Goal: Task Accomplishment & Management: Manage account settings

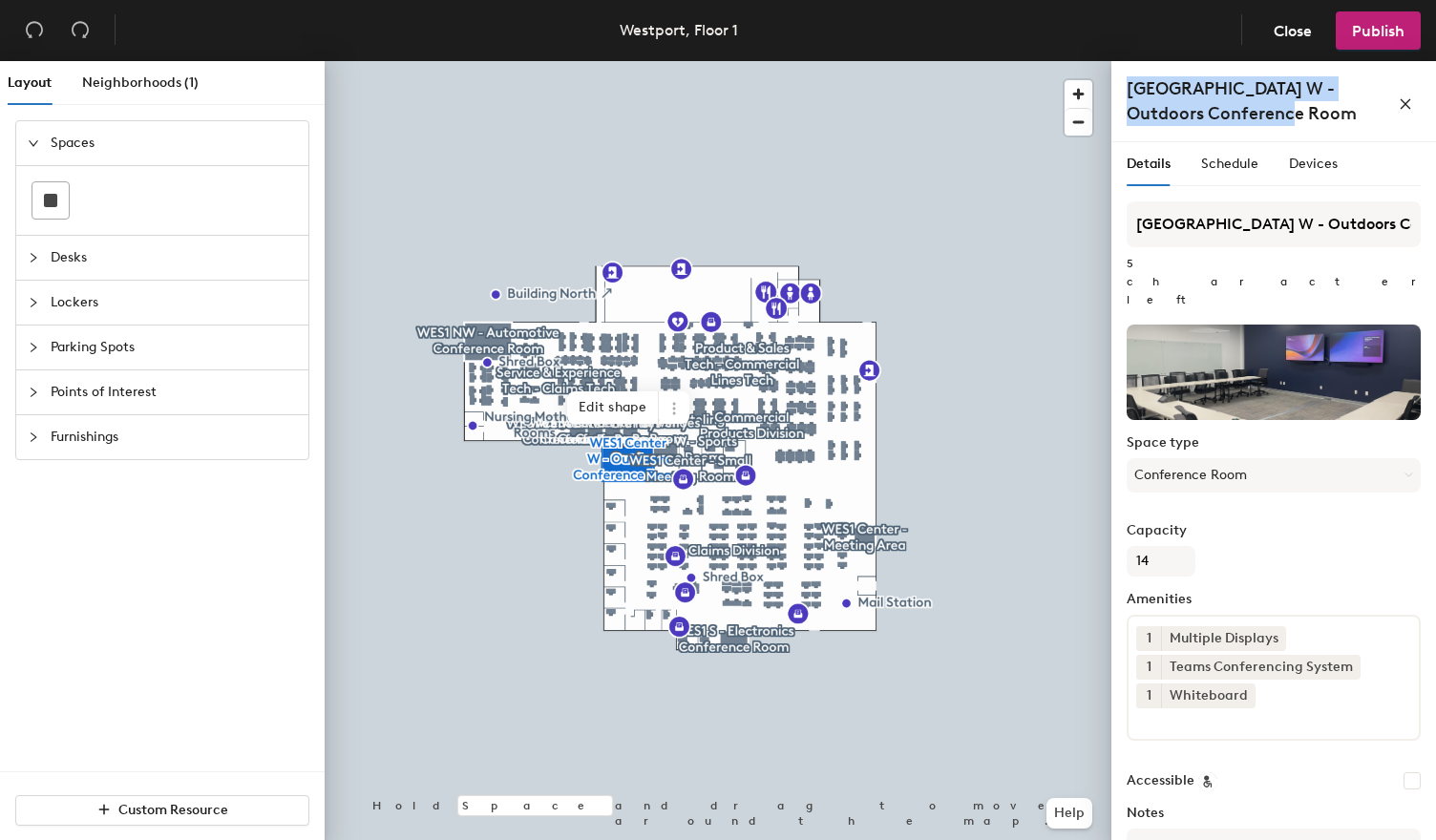
drag, startPoint x: 1276, startPoint y: 114, endPoint x: 1125, endPoint y: 91, distance: 152.7
click at [1125, 91] on div "[GEOGRAPHIC_DATA] W - Outdoors Conference Room" at bounding box center [1273, 102] width 324 height 81
click at [1274, 118] on h4 "[GEOGRAPHIC_DATA] W - Outdoors Conference Room" at bounding box center [1257, 101] width 263 height 49
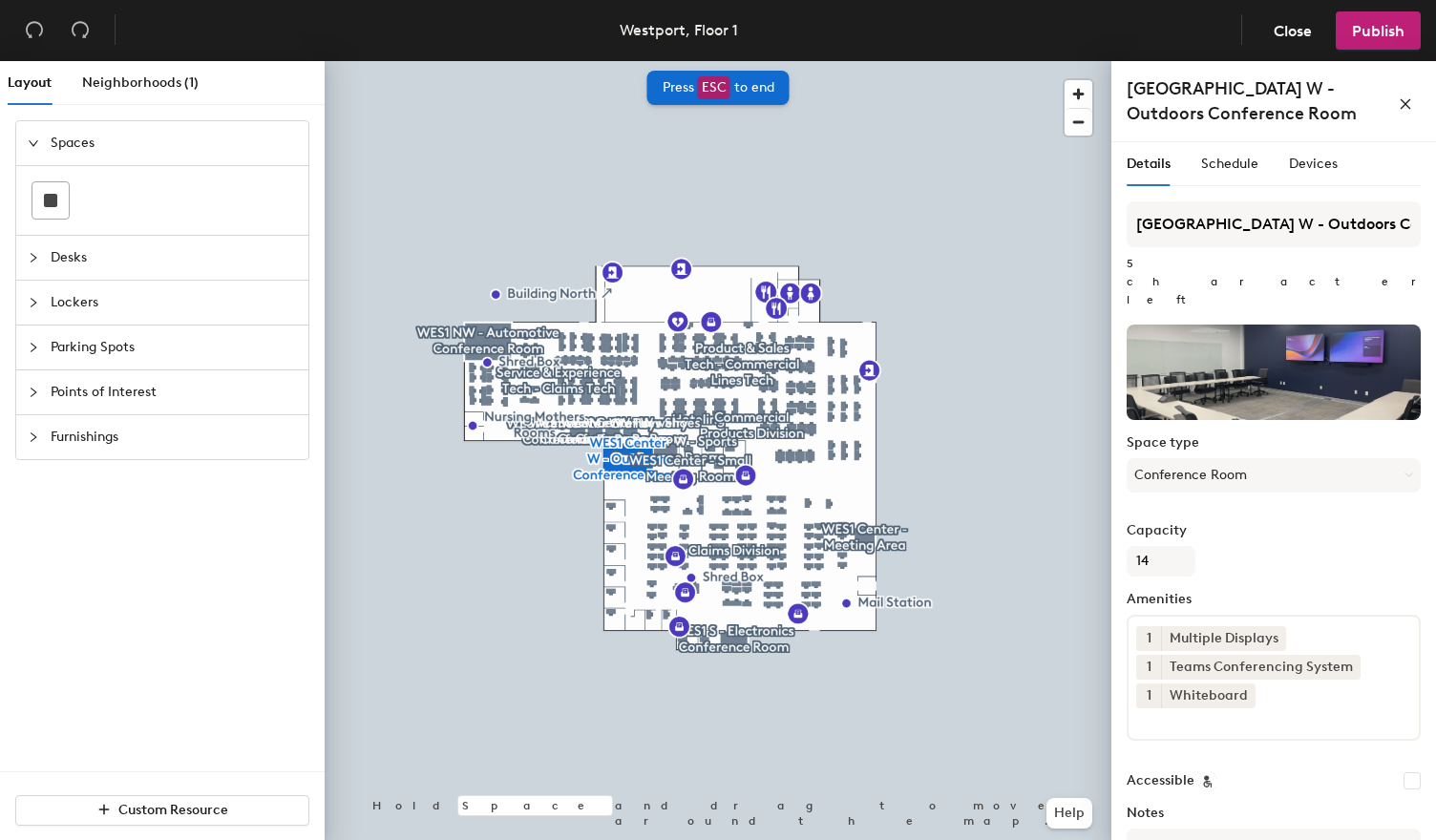
scroll to position [108, 0]
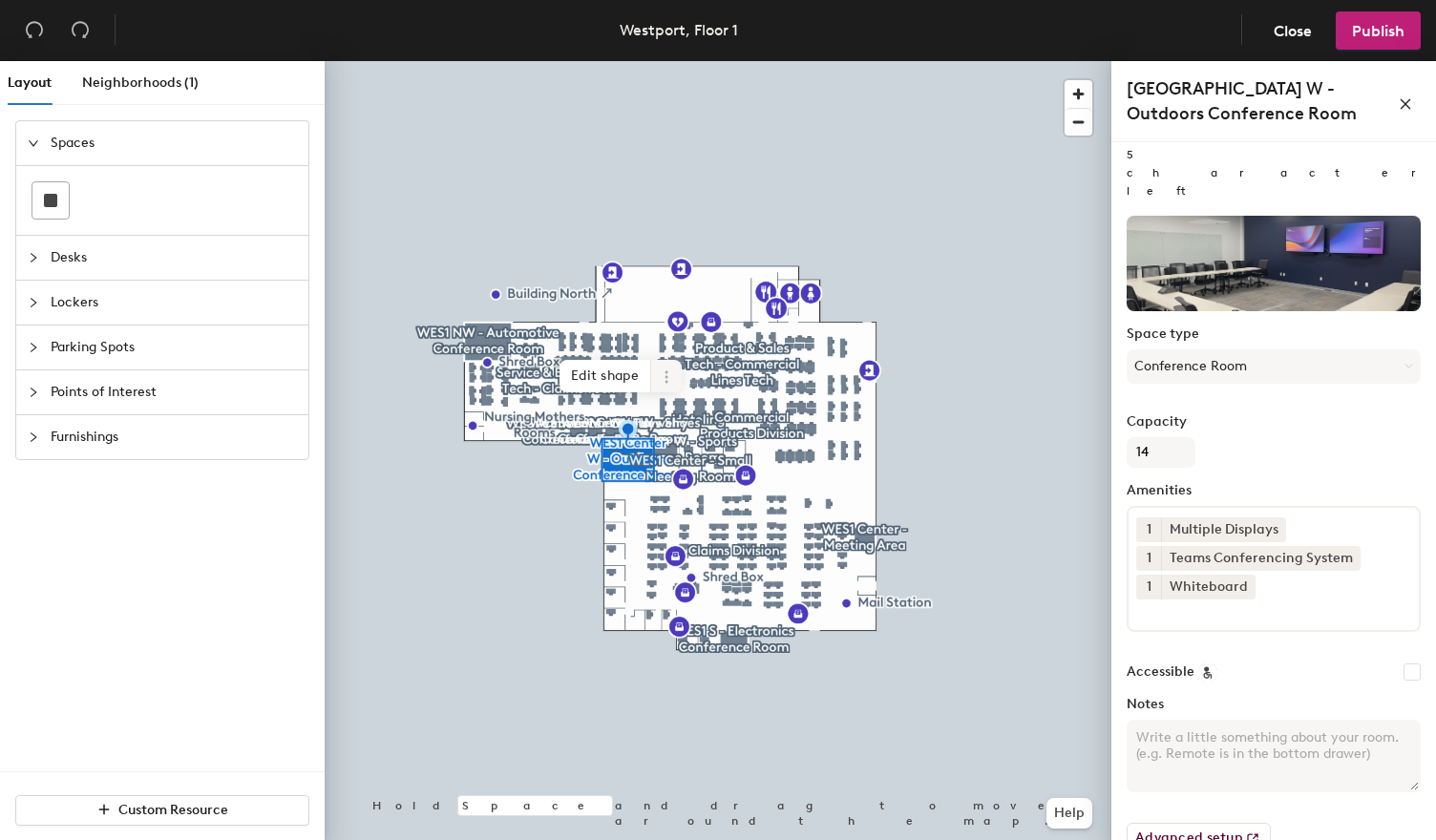
click at [663, 383] on icon at bounding box center [666, 377] width 15 height 15
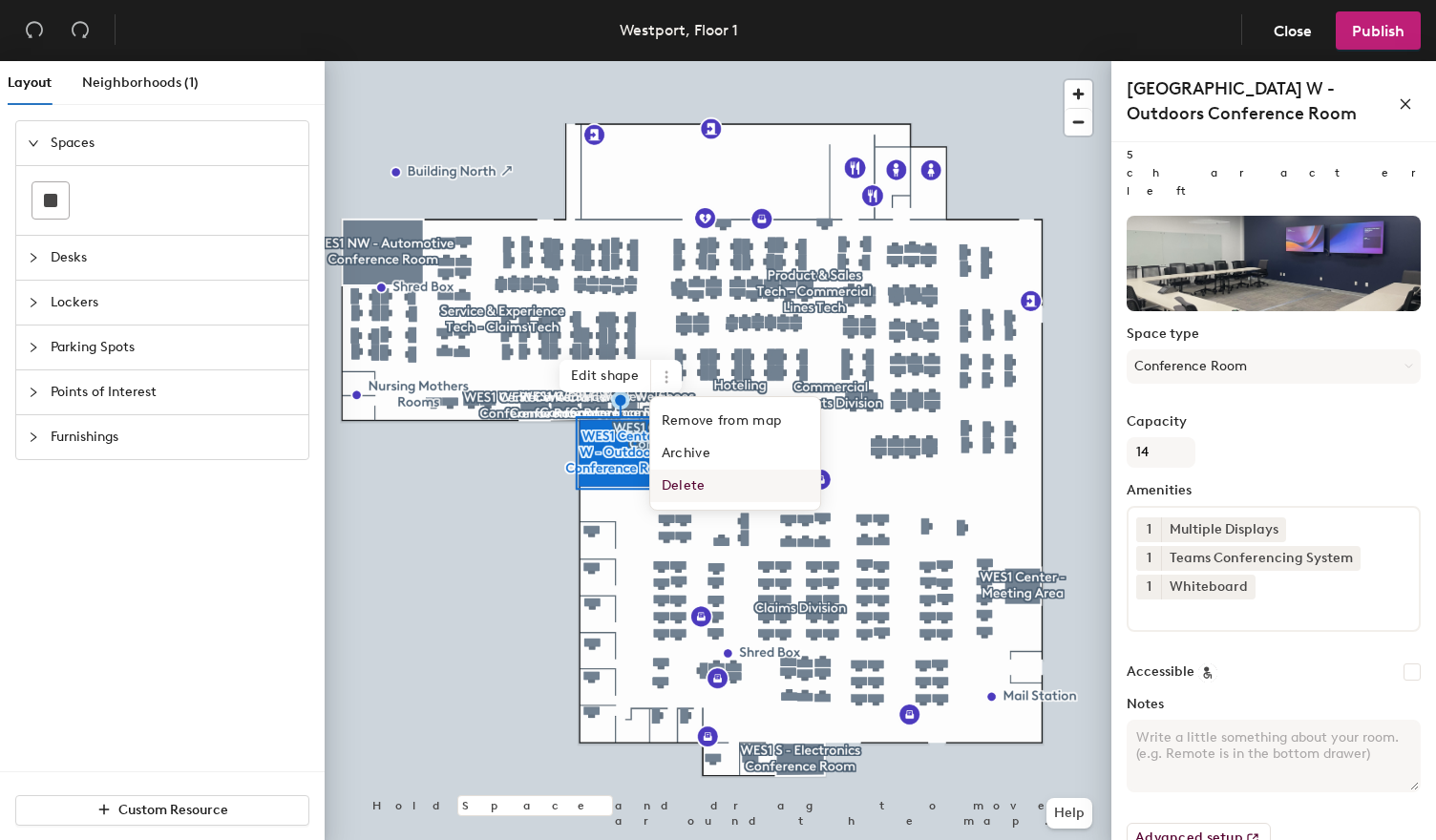
click at [678, 488] on span "Delete" at bounding box center [735, 485] width 170 height 33
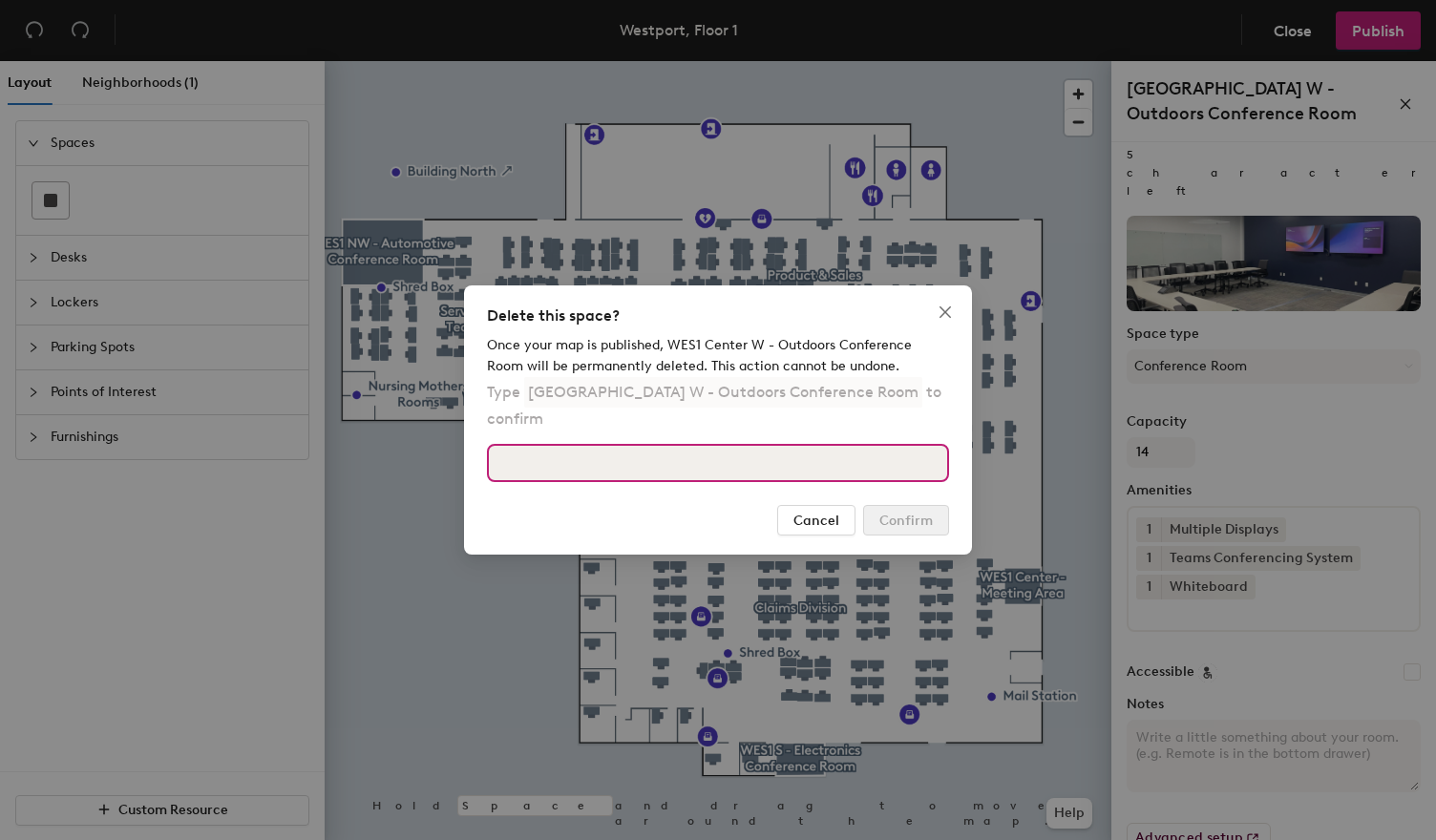
click at [742, 444] on input at bounding box center [718, 462] width 463 height 38
click at [736, 452] on input at bounding box center [718, 462] width 463 height 38
paste input "W"
type input "[GEOGRAPHIC_DATA] W - Outdoors Conference Room"
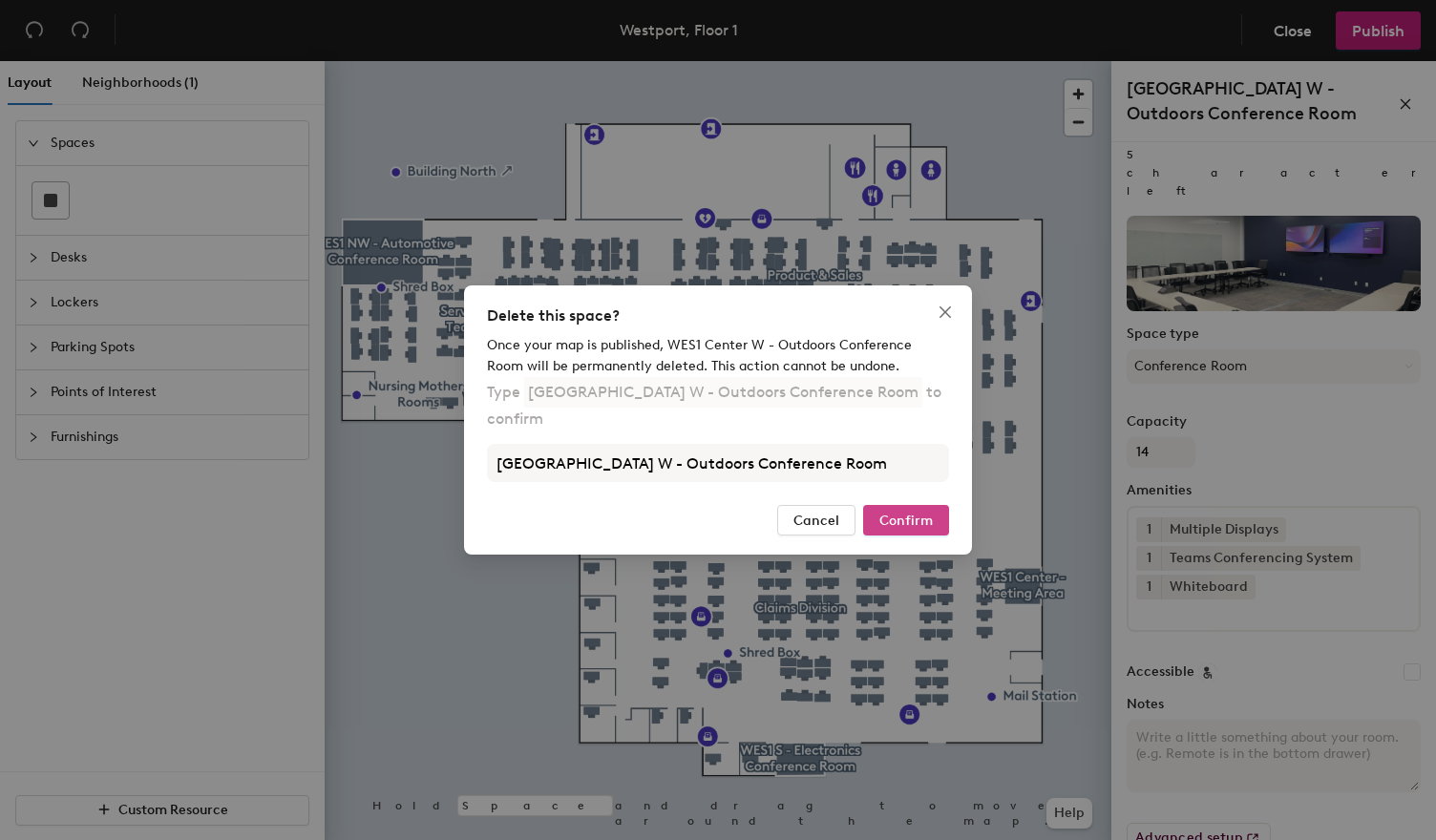
click at [918, 513] on span "Confirm" at bounding box center [906, 521] width 53 height 16
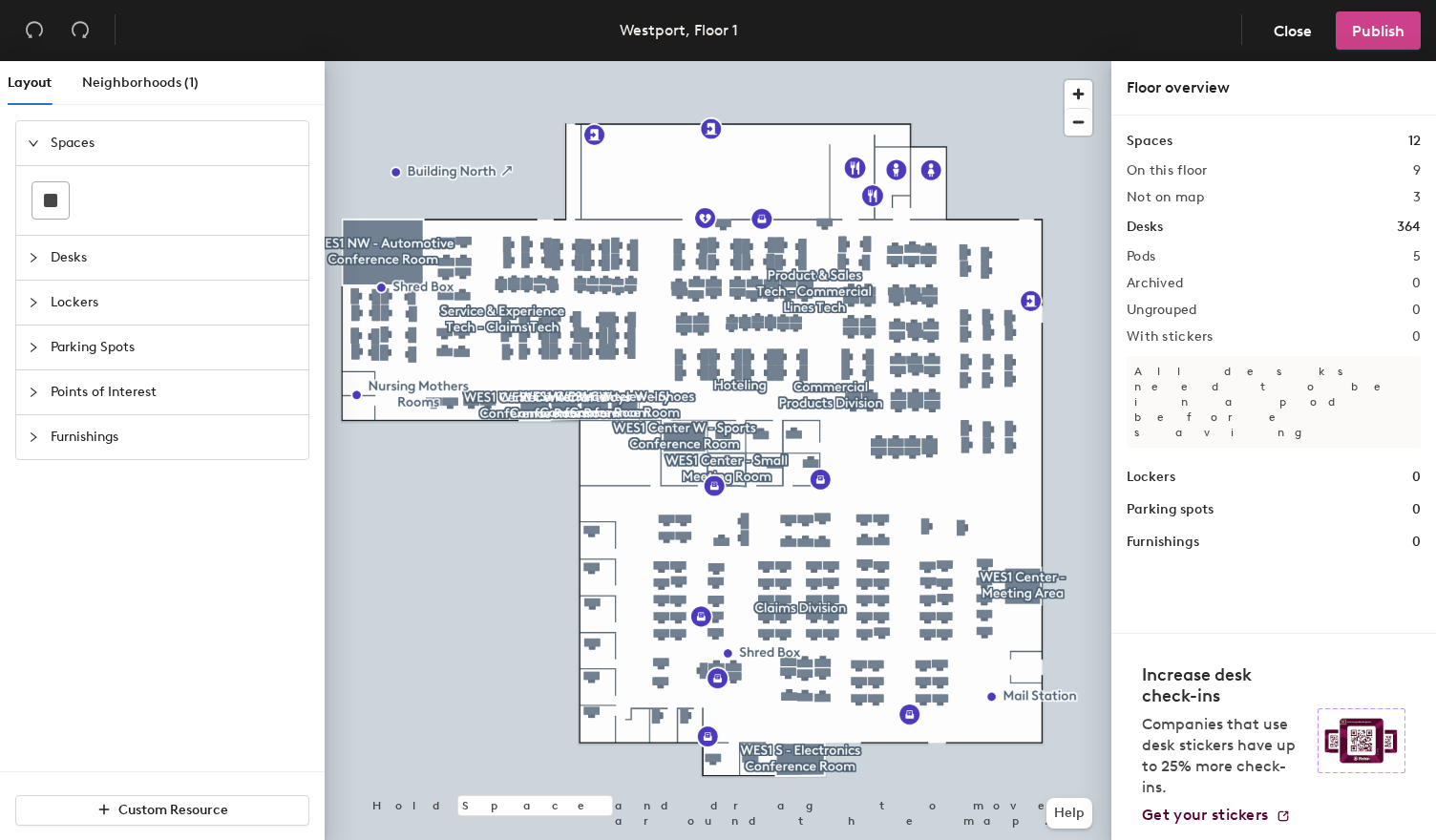
click at [1401, 32] on span "Publish" at bounding box center [1378, 31] width 52 height 18
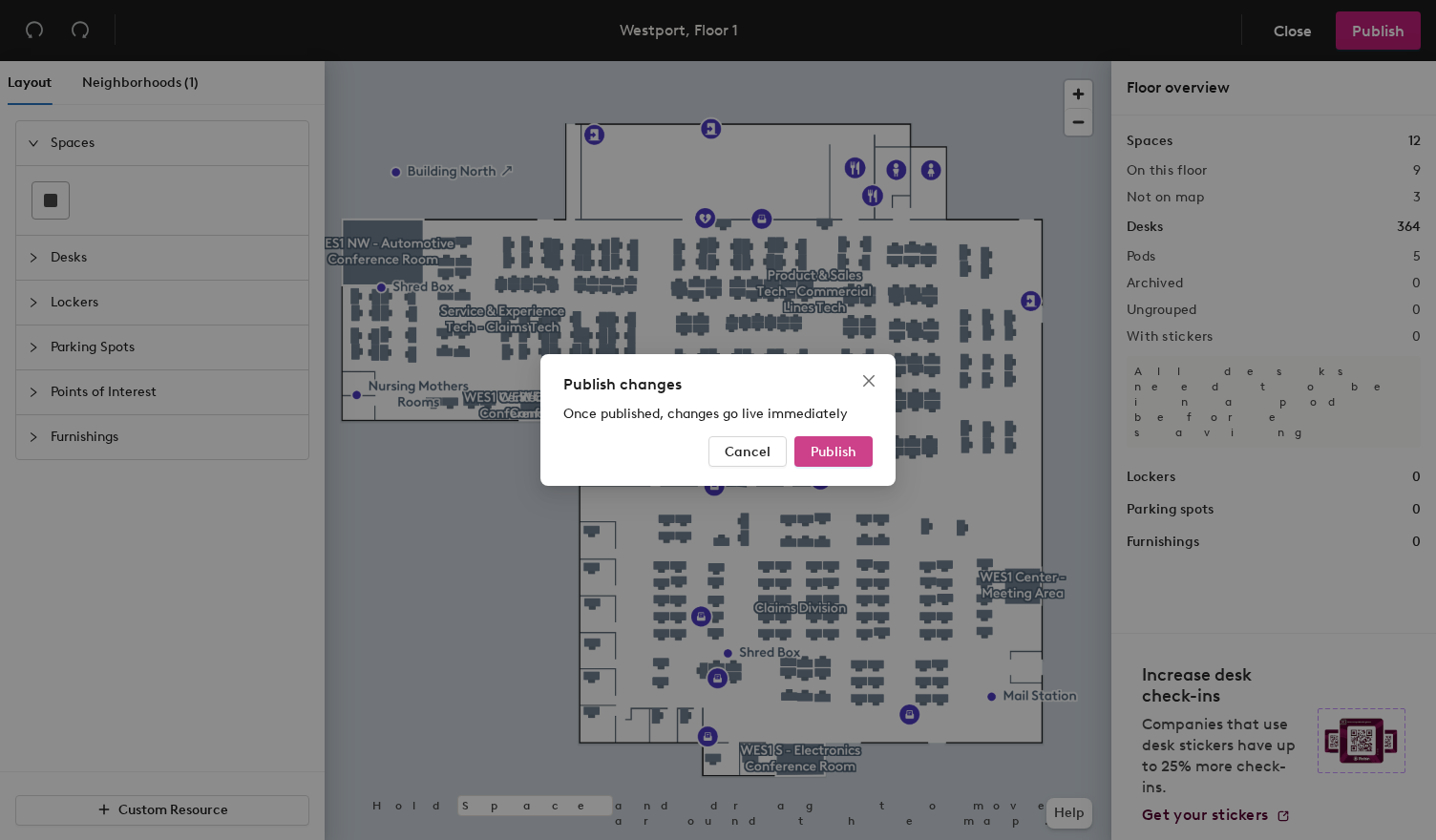
click at [850, 450] on span "Publish" at bounding box center [833, 452] width 45 height 16
